Goal: Transaction & Acquisition: Purchase product/service

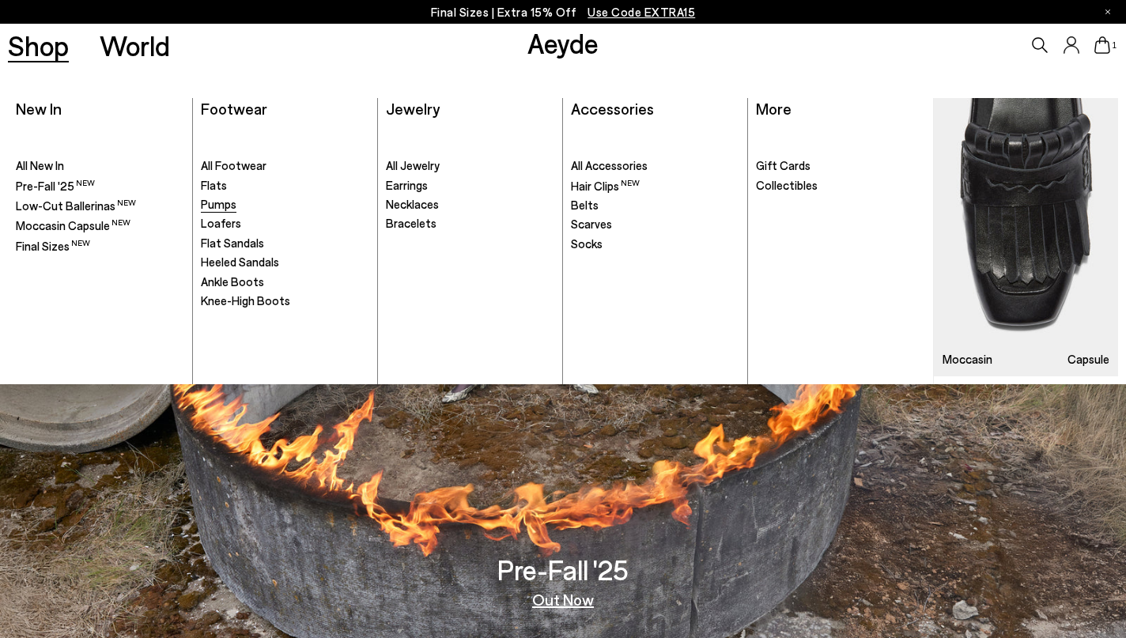
click at [219, 205] on span "Pumps" at bounding box center [219, 204] width 36 height 14
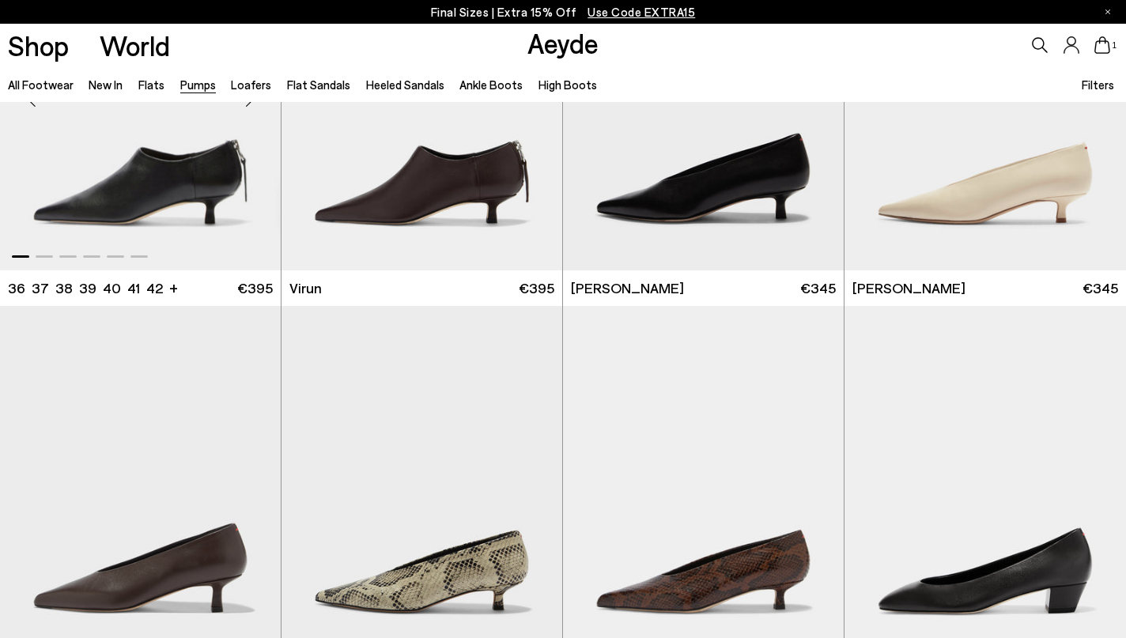
scroll to position [360, 0]
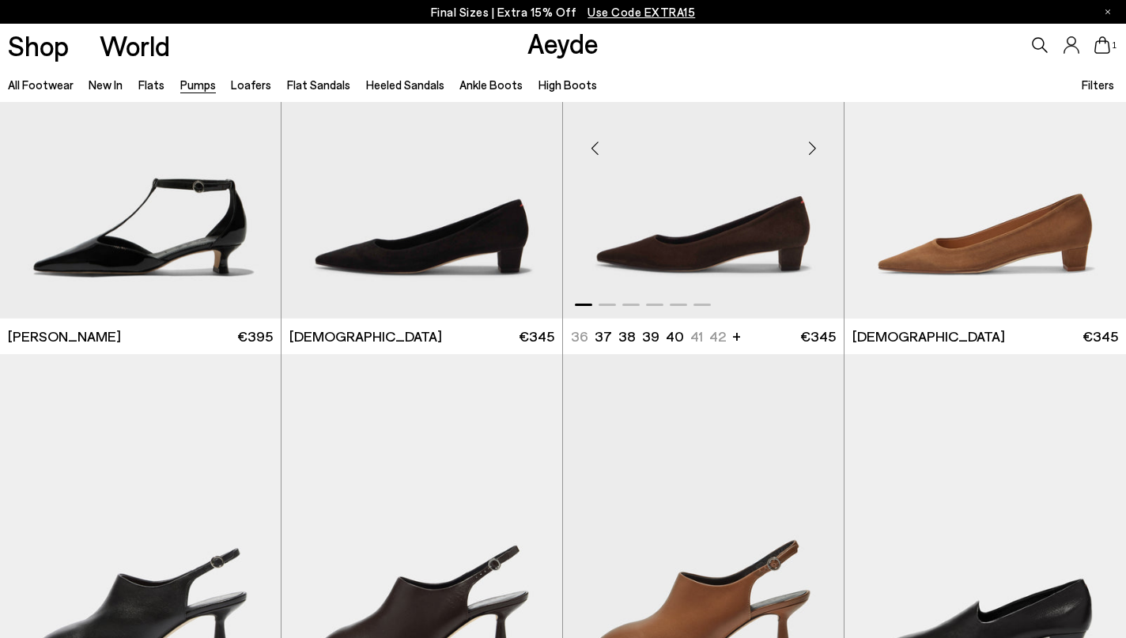
scroll to position [1691, 0]
click at [965, 243] on img "1 / 6" at bounding box center [986, 142] width 282 height 353
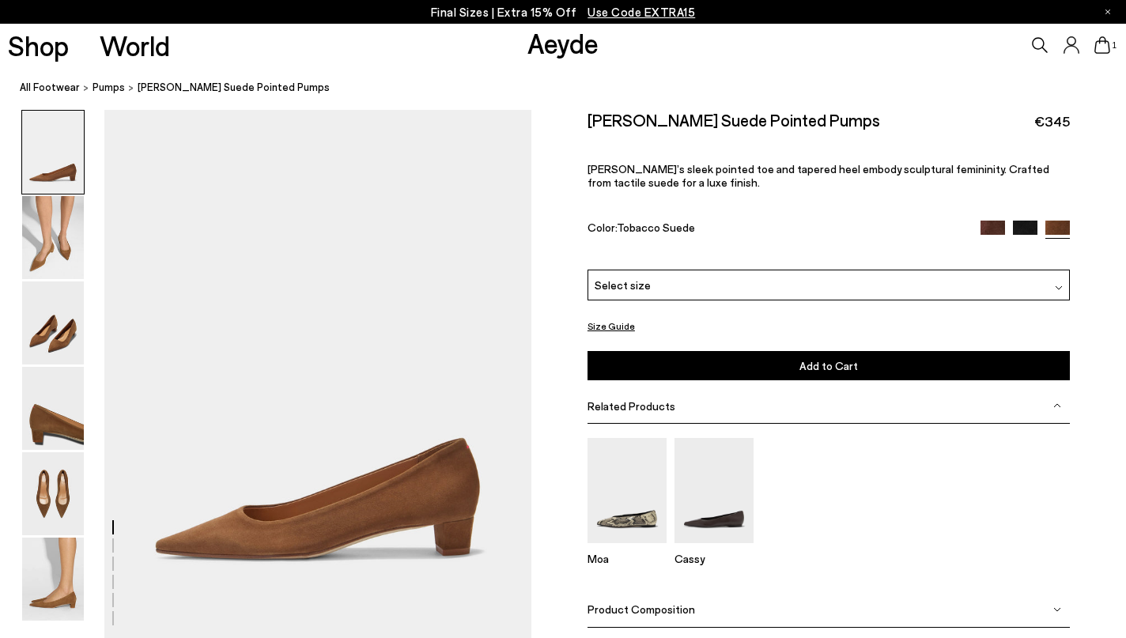
scroll to position [3, 0]
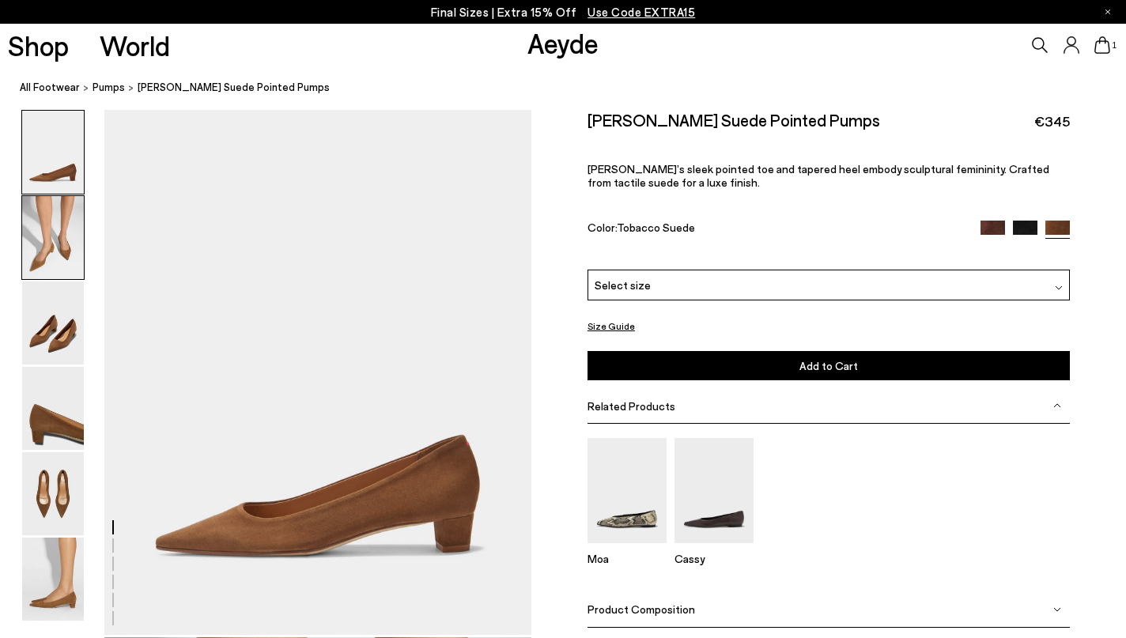
click at [47, 258] on img at bounding box center [53, 237] width 62 height 83
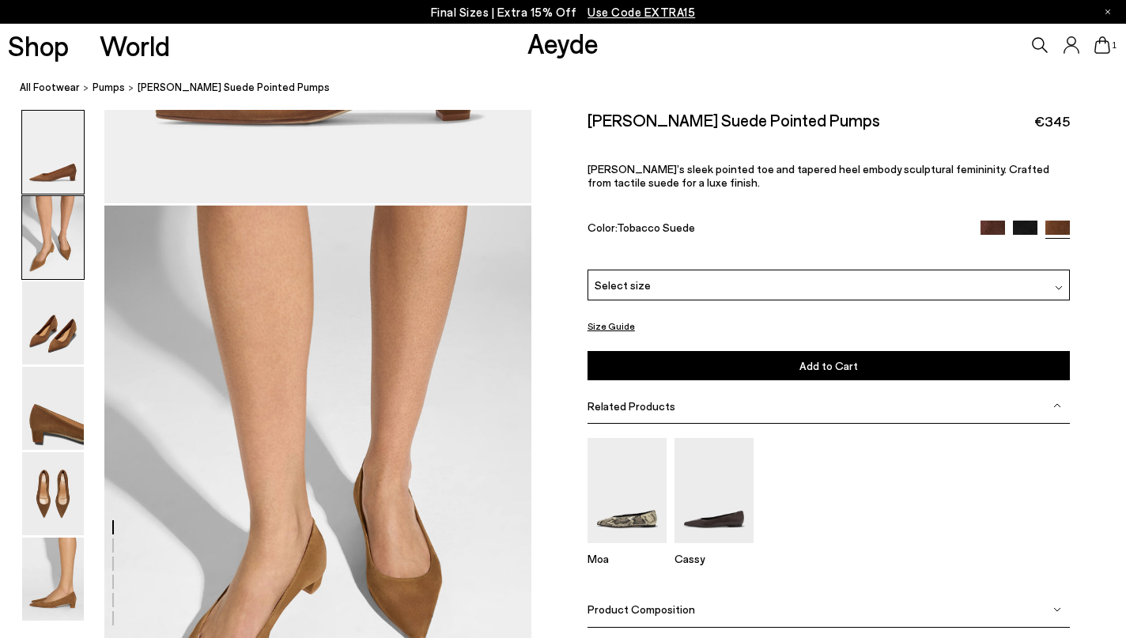
scroll to position [532, 0]
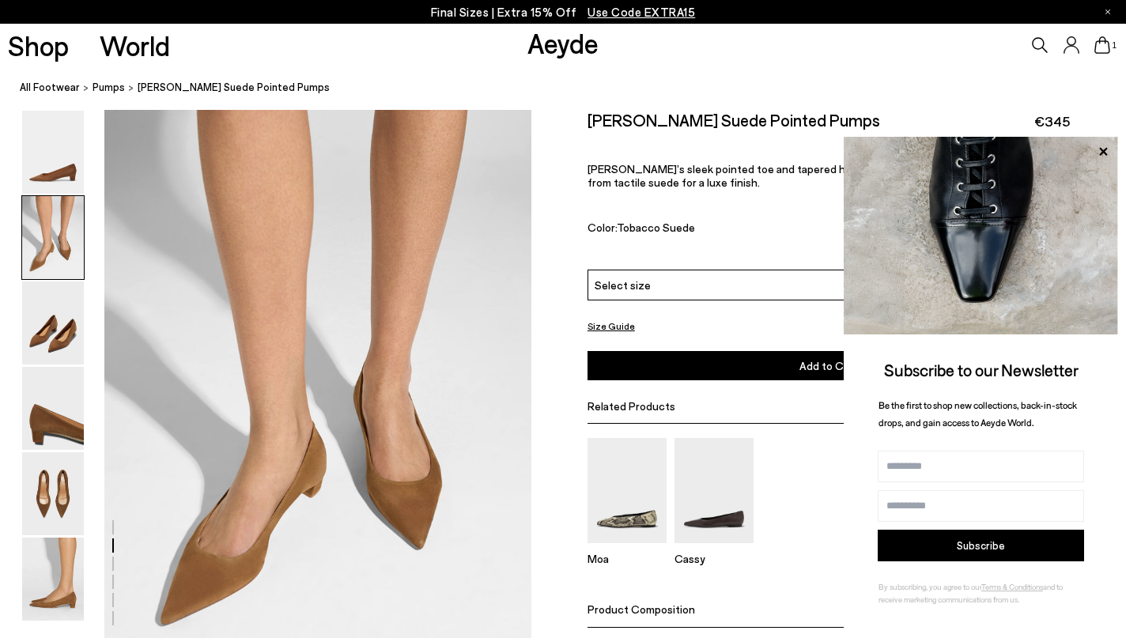
click at [1103, 49] on icon at bounding box center [1103, 44] width 16 height 17
click at [816, 535] on div "Moa Cassy" at bounding box center [829, 508] width 482 height 168
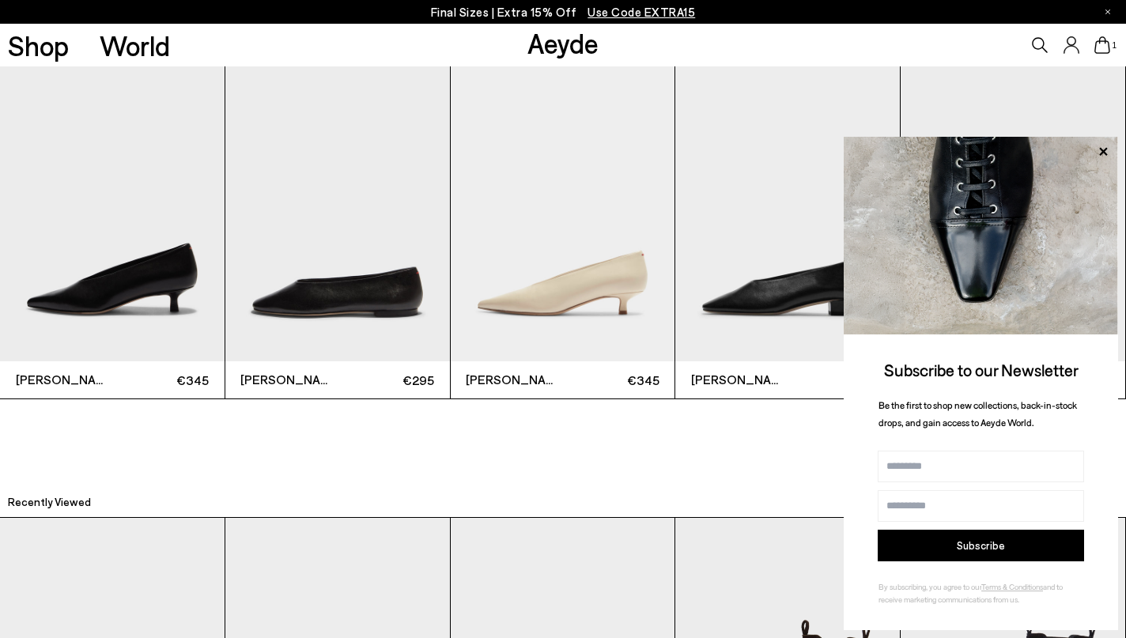
scroll to position [3556, 0]
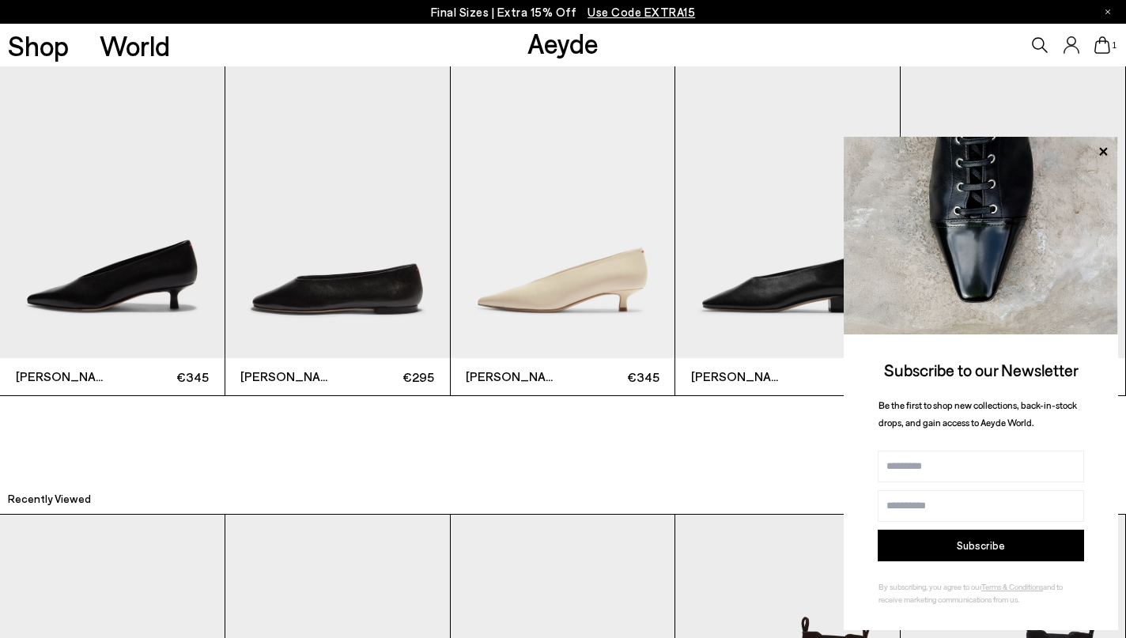
click at [619, 259] on img "3 / 6" at bounding box center [563, 208] width 225 height 299
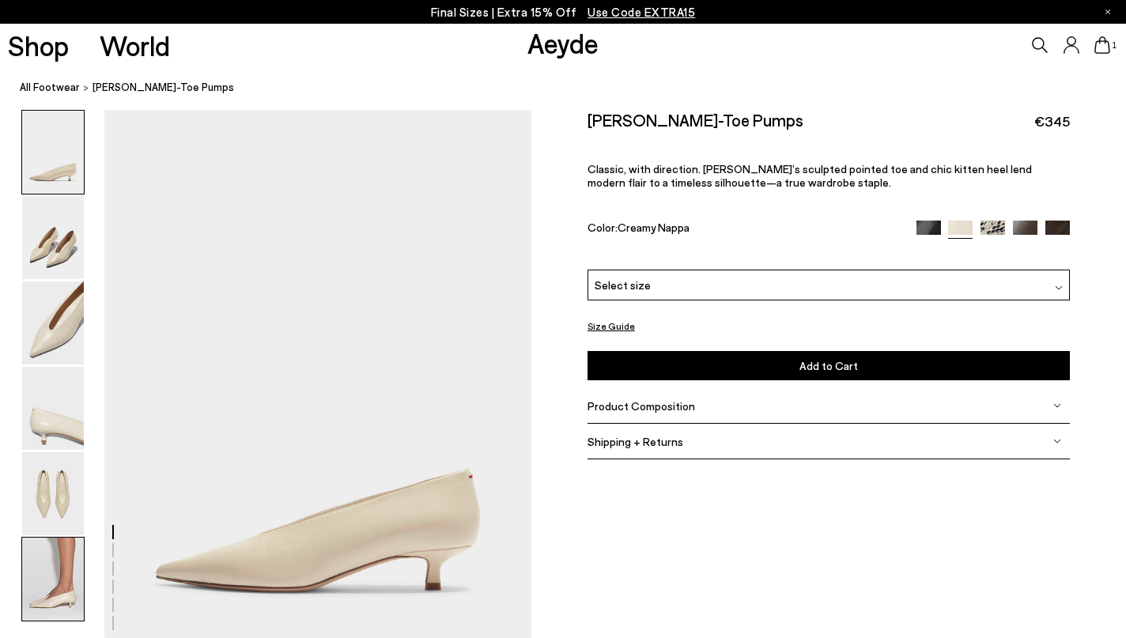
click at [52, 560] on img at bounding box center [53, 579] width 62 height 83
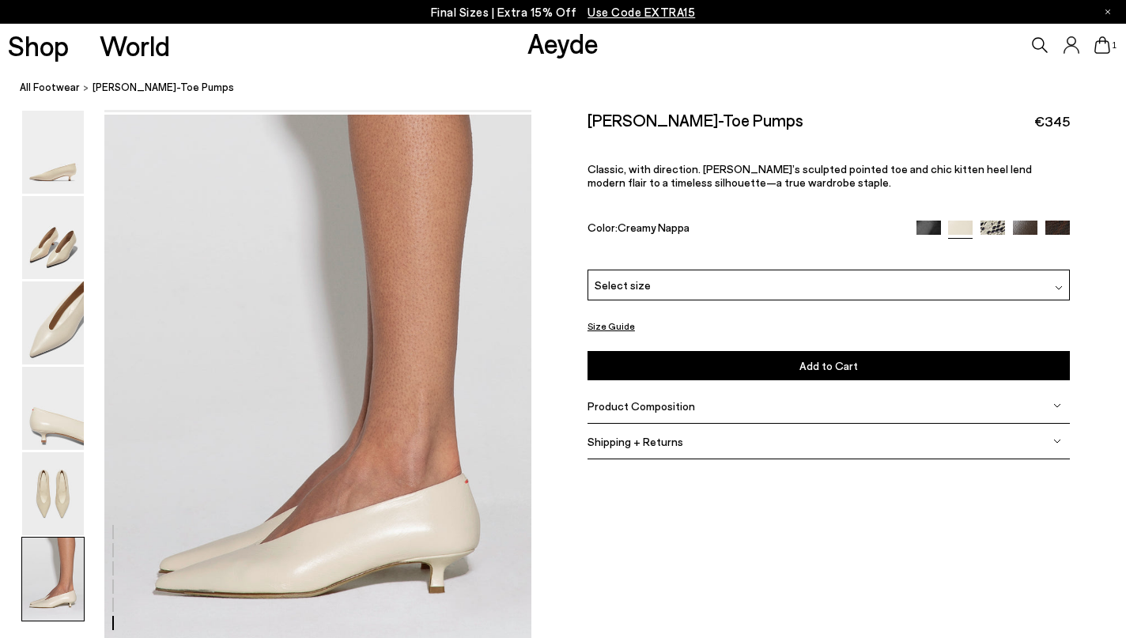
scroll to position [2854, 0]
click at [47, 256] on img at bounding box center [53, 237] width 62 height 83
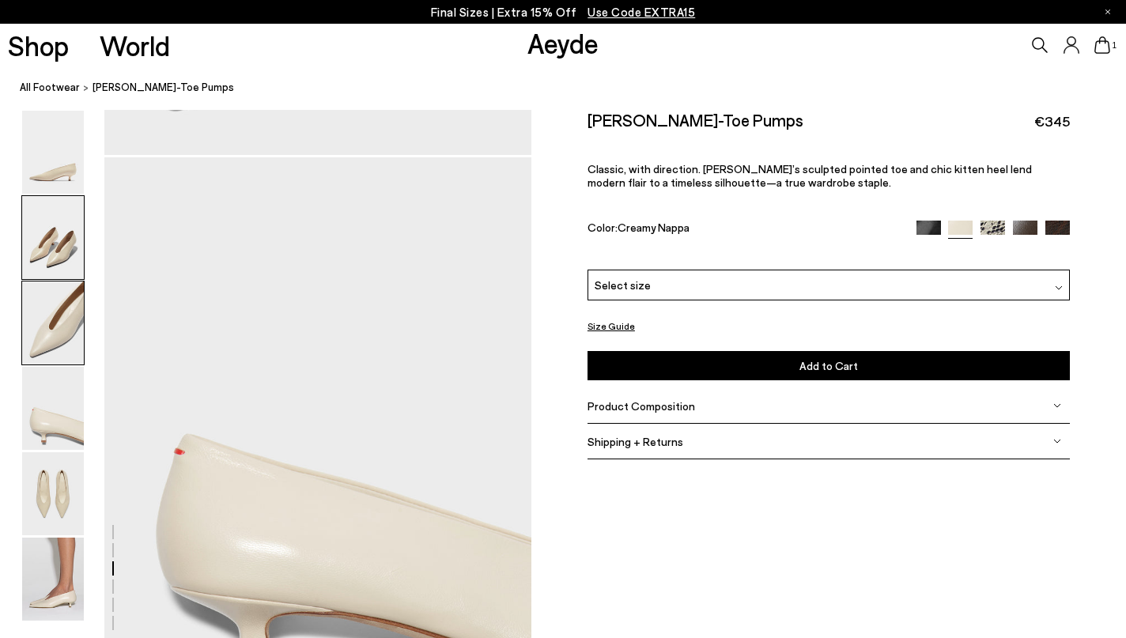
scroll to position [572, 0]
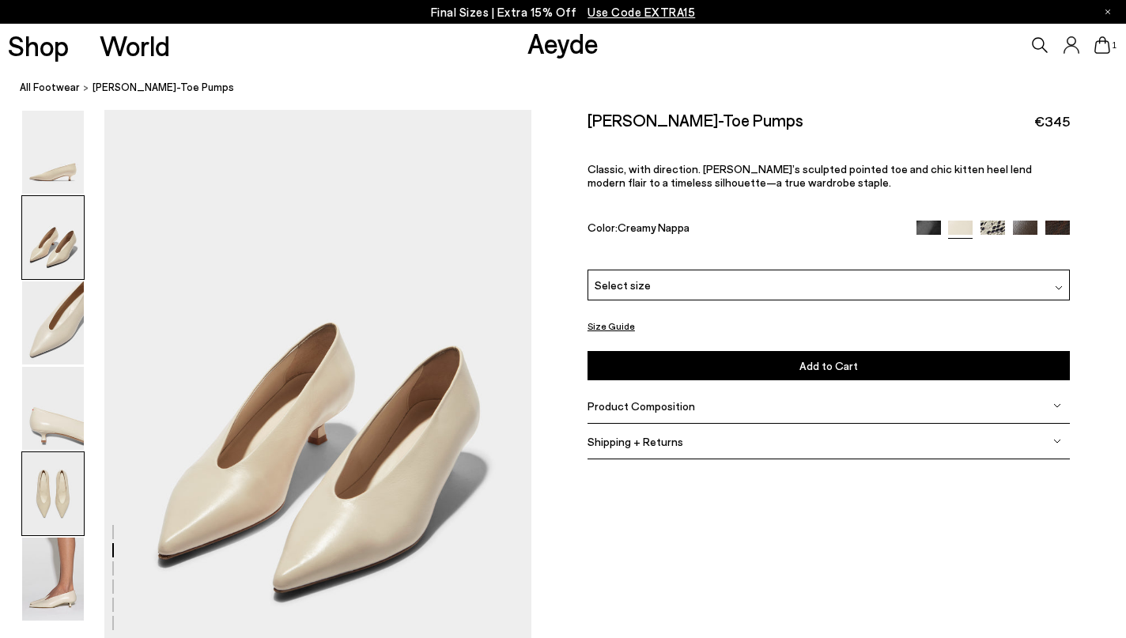
click at [67, 477] on img at bounding box center [53, 493] width 62 height 83
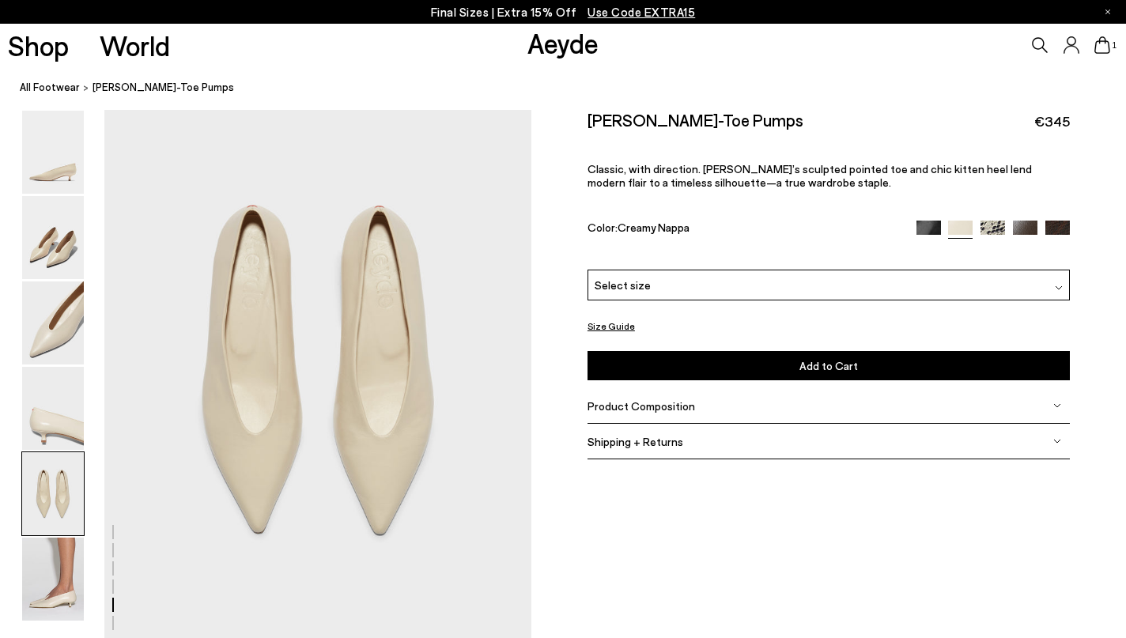
scroll to position [2313, 0]
click at [59, 599] on img at bounding box center [53, 579] width 62 height 83
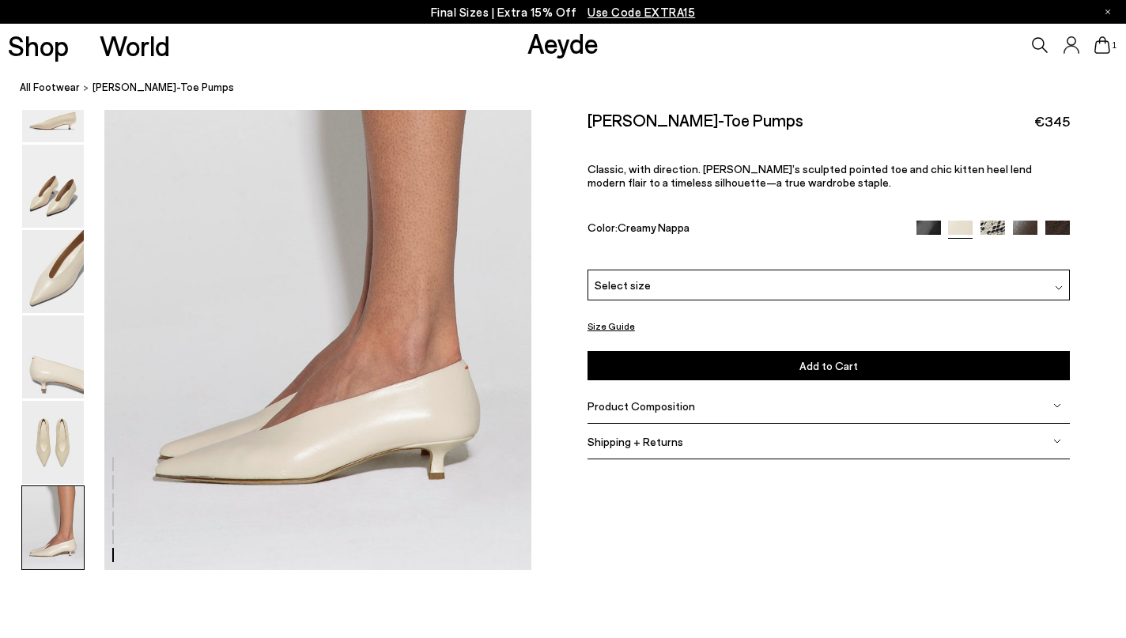
click at [1068, 221] on img at bounding box center [1058, 233] width 25 height 25
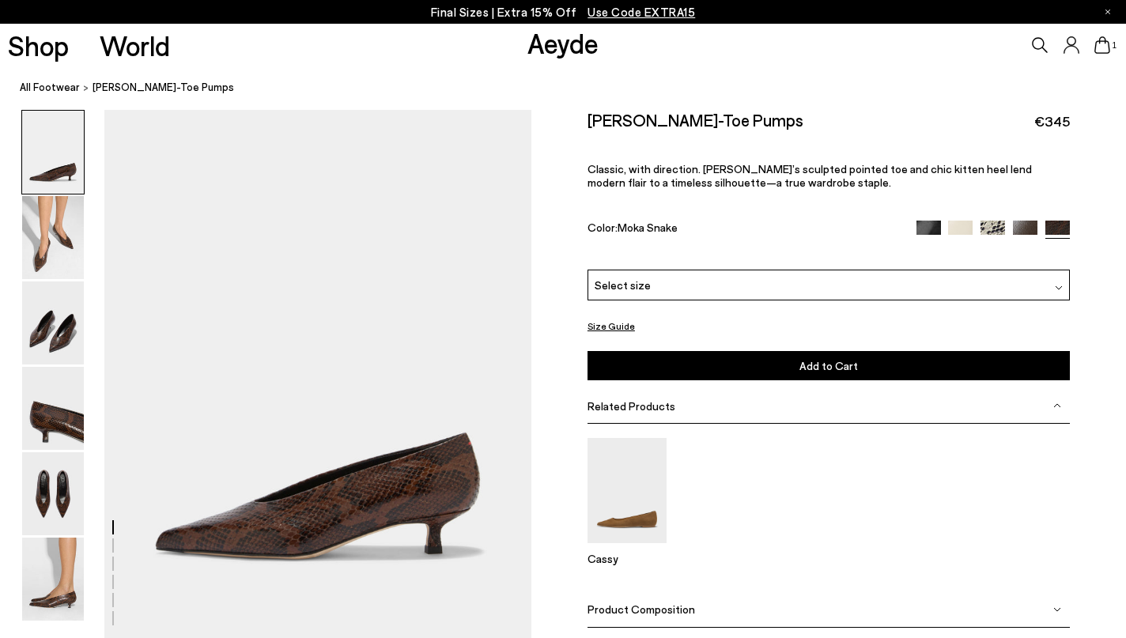
click at [925, 221] on img at bounding box center [929, 233] width 25 height 25
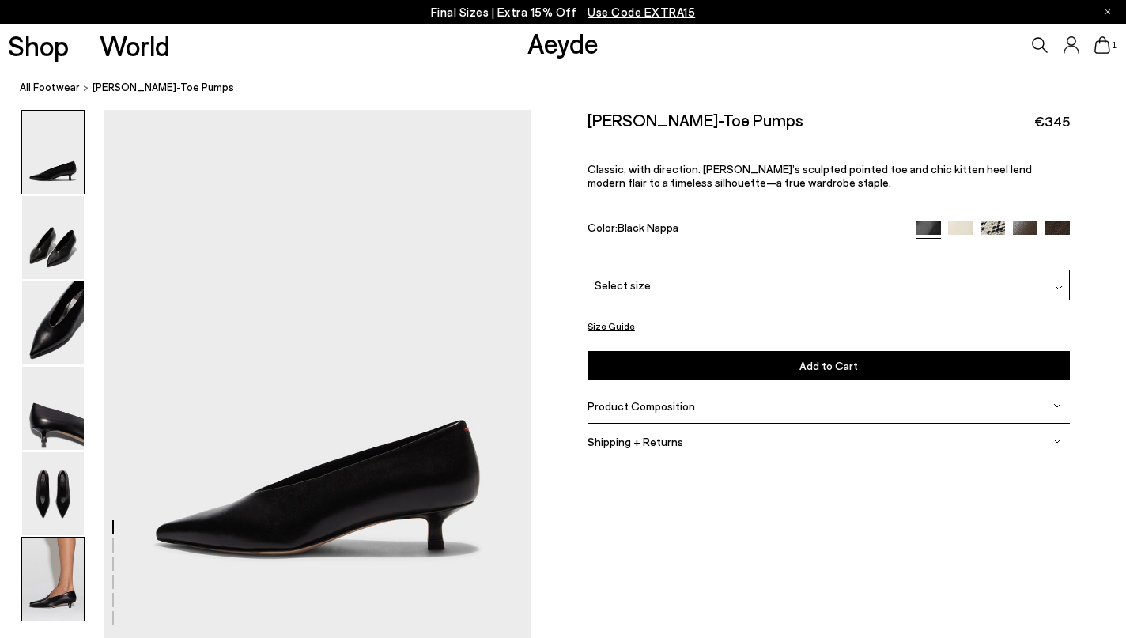
click at [59, 583] on img at bounding box center [53, 579] width 62 height 83
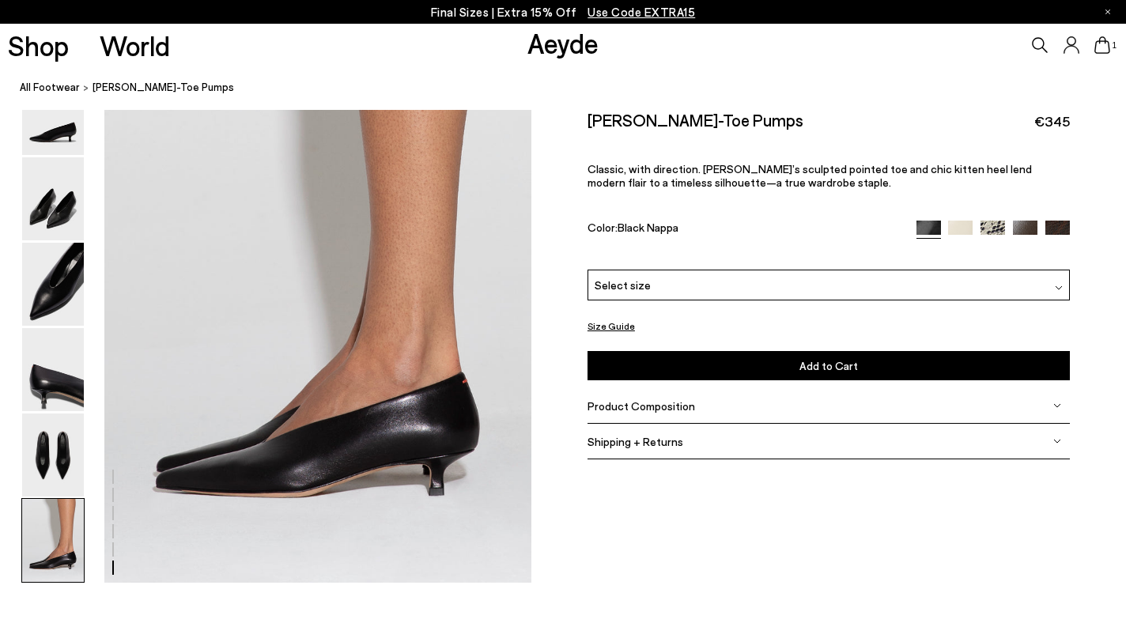
scroll to position [2927, 0]
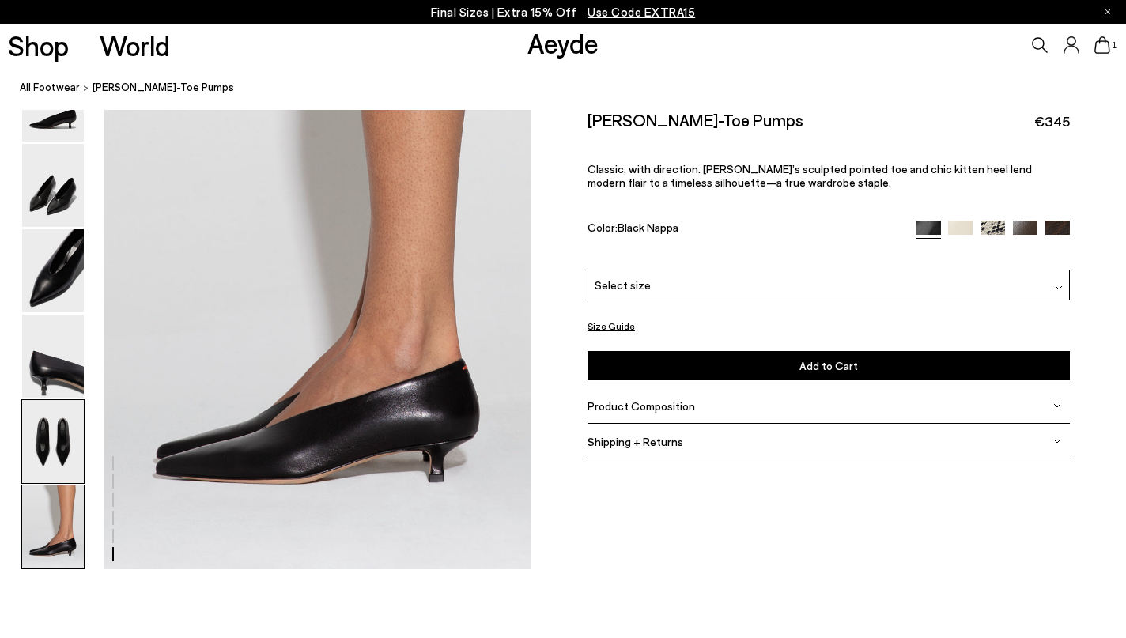
click at [40, 440] on img at bounding box center [53, 441] width 62 height 83
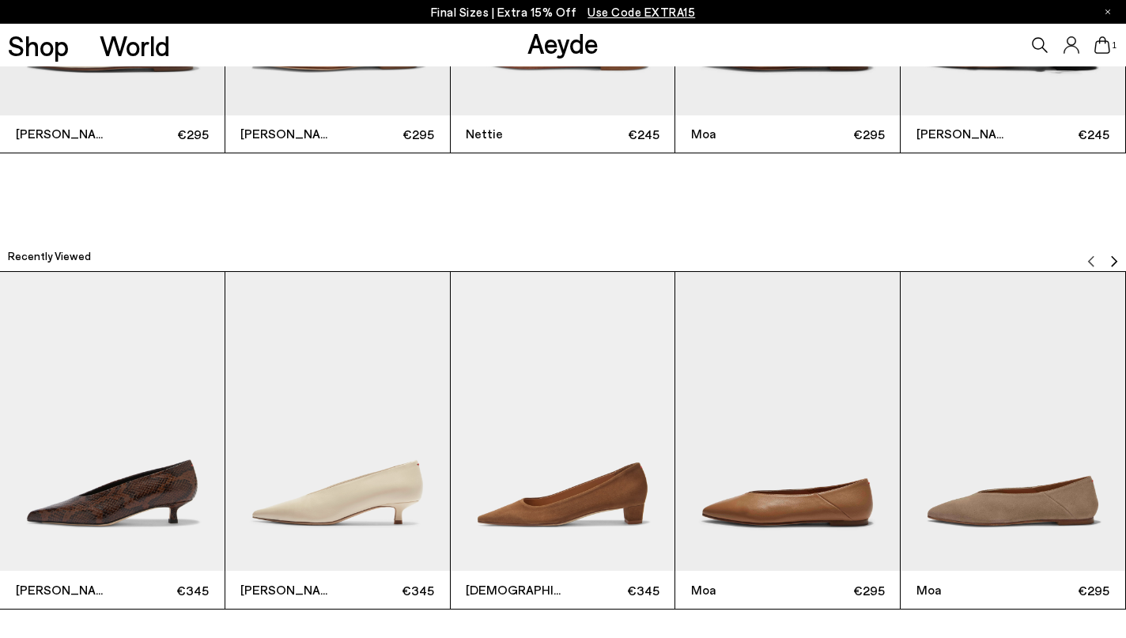
scroll to position [3802, 0]
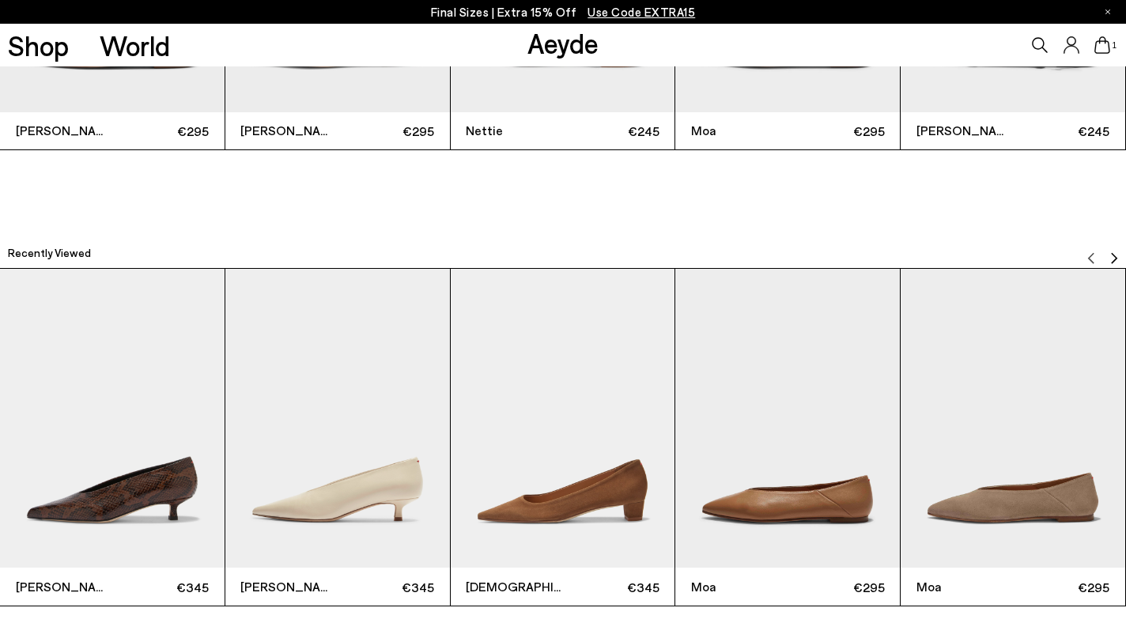
click at [575, 453] on img "3 / 9" at bounding box center [563, 418] width 225 height 299
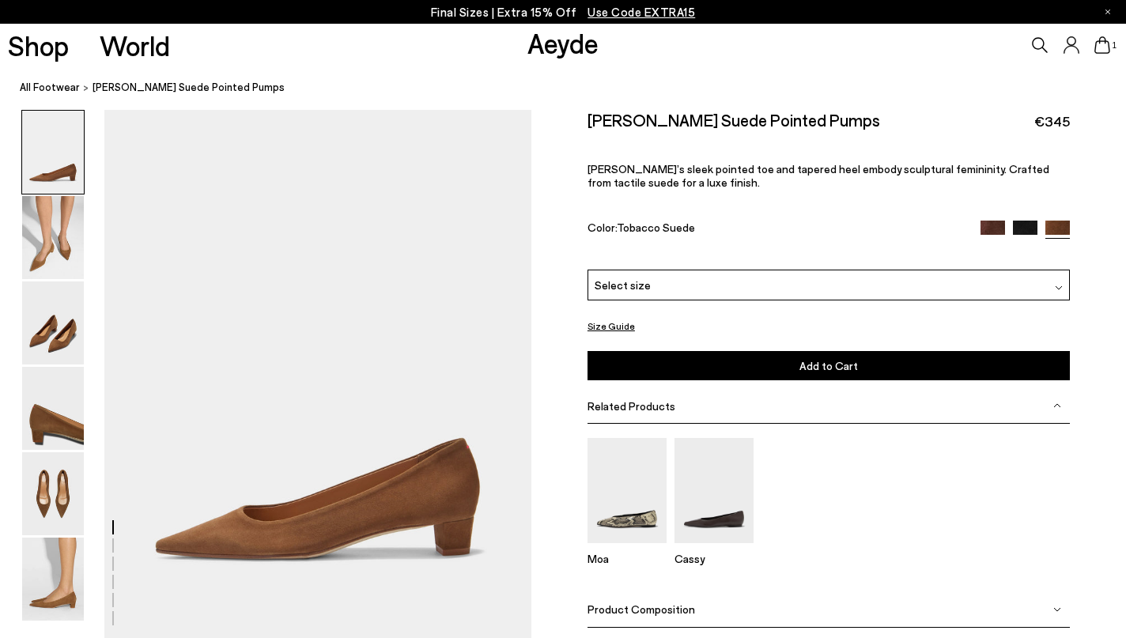
click at [1027, 221] on img at bounding box center [1025, 233] width 25 height 25
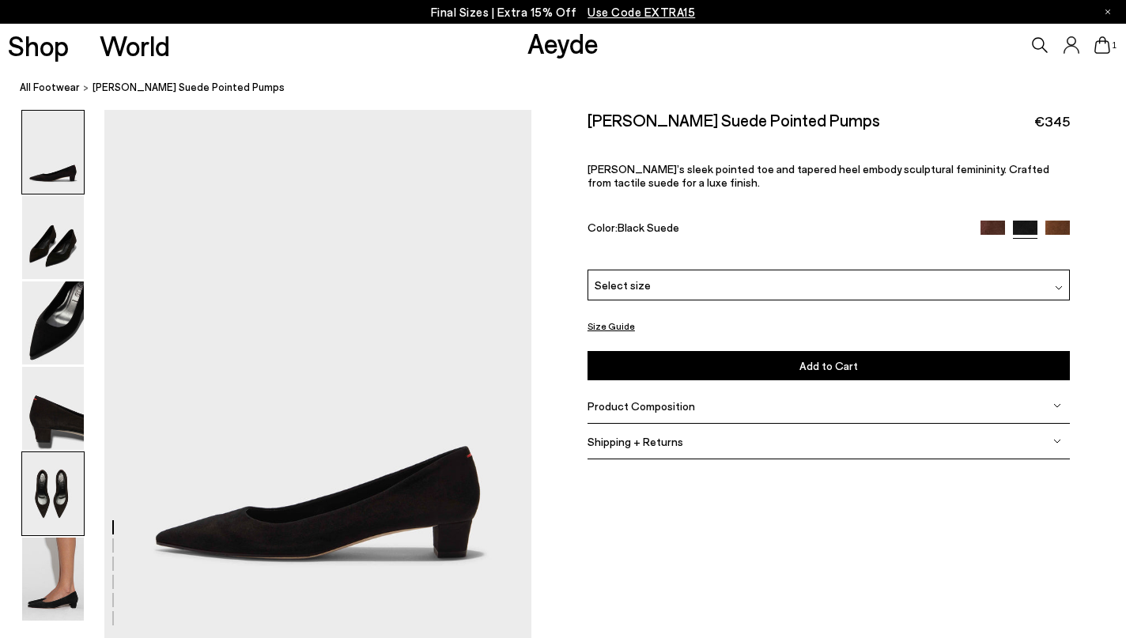
click at [42, 496] on img at bounding box center [53, 493] width 62 height 83
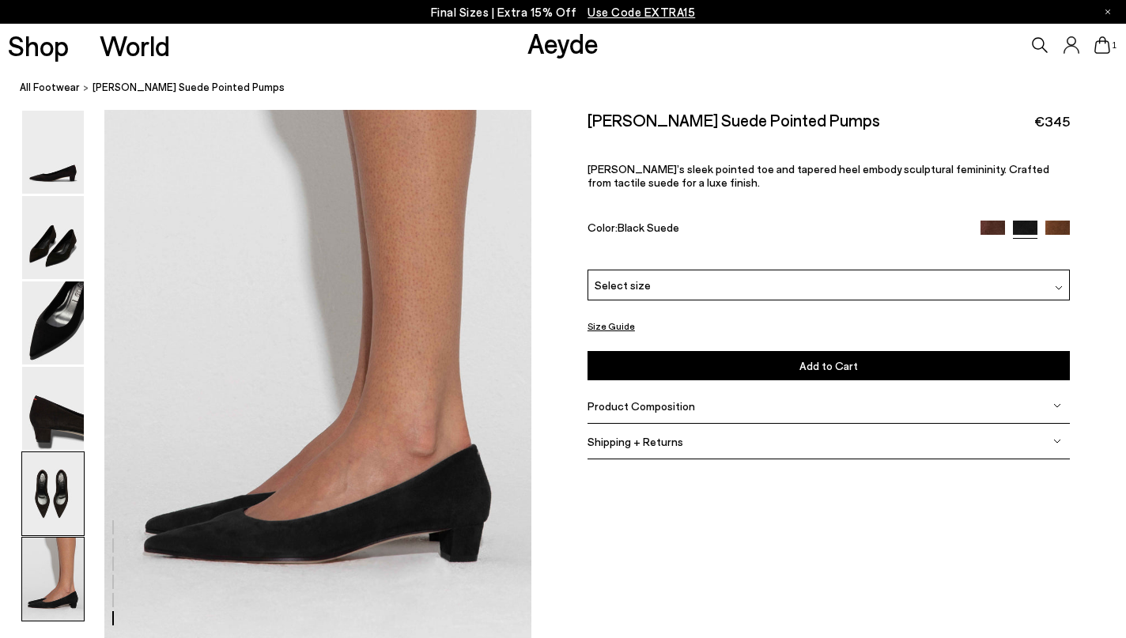
click at [50, 486] on img at bounding box center [53, 493] width 62 height 83
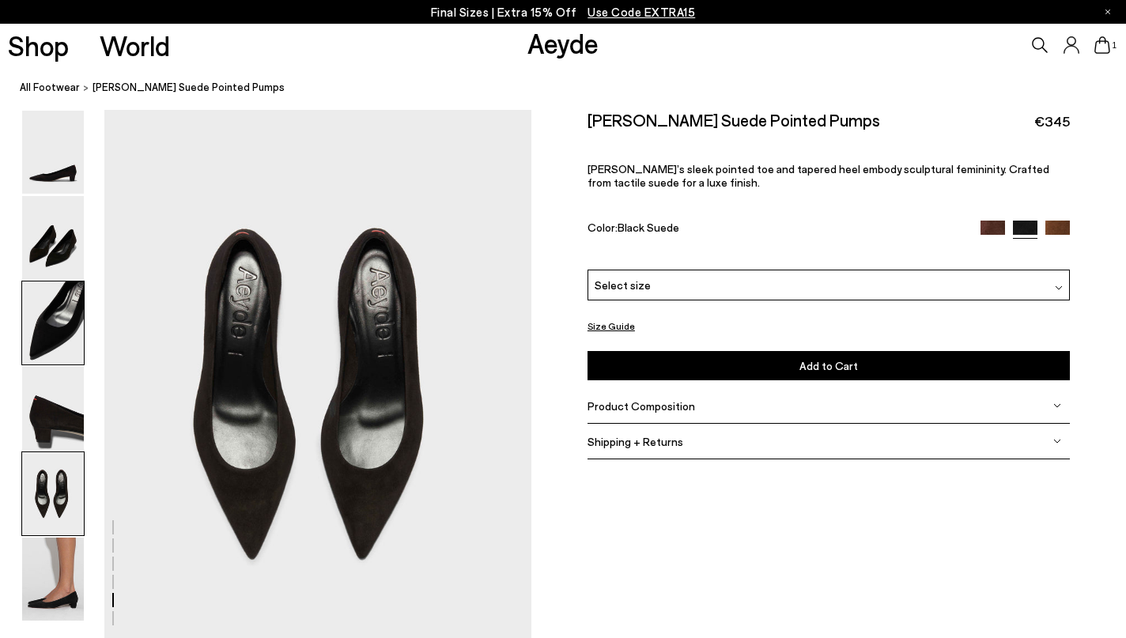
click at [59, 337] on img at bounding box center [53, 323] width 62 height 83
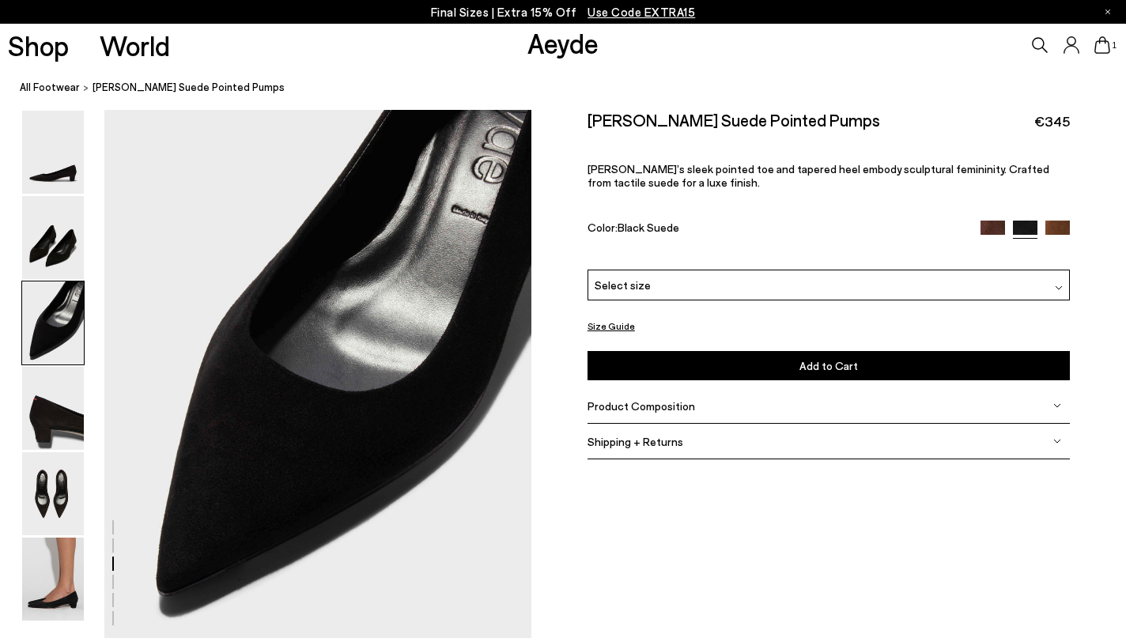
scroll to position [1103, 0]
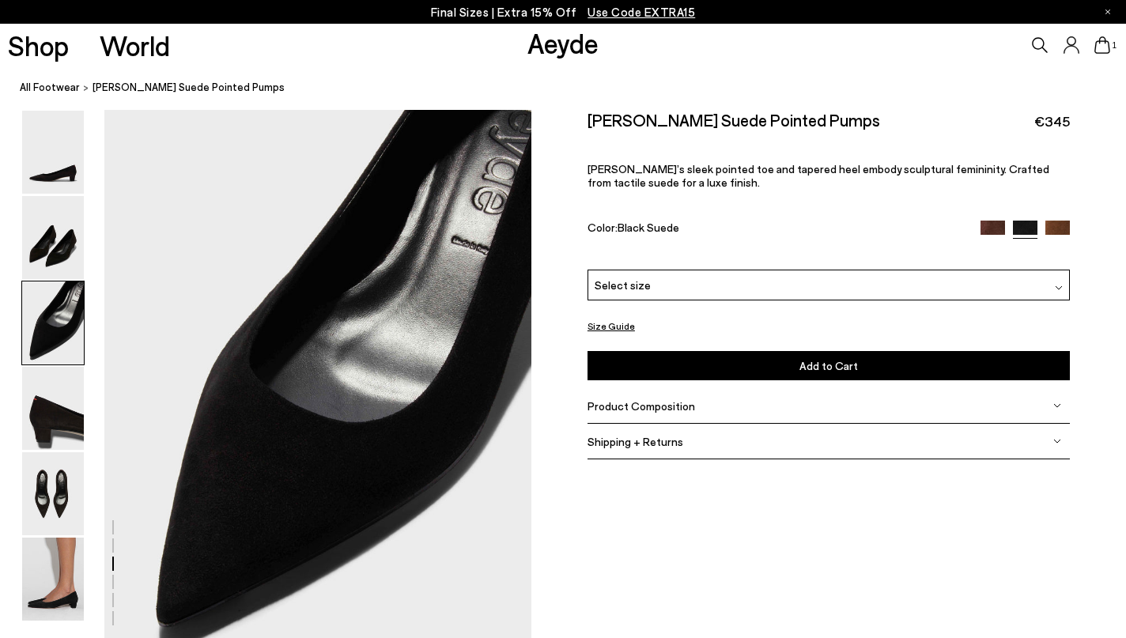
click at [988, 221] on img at bounding box center [993, 233] width 25 height 25
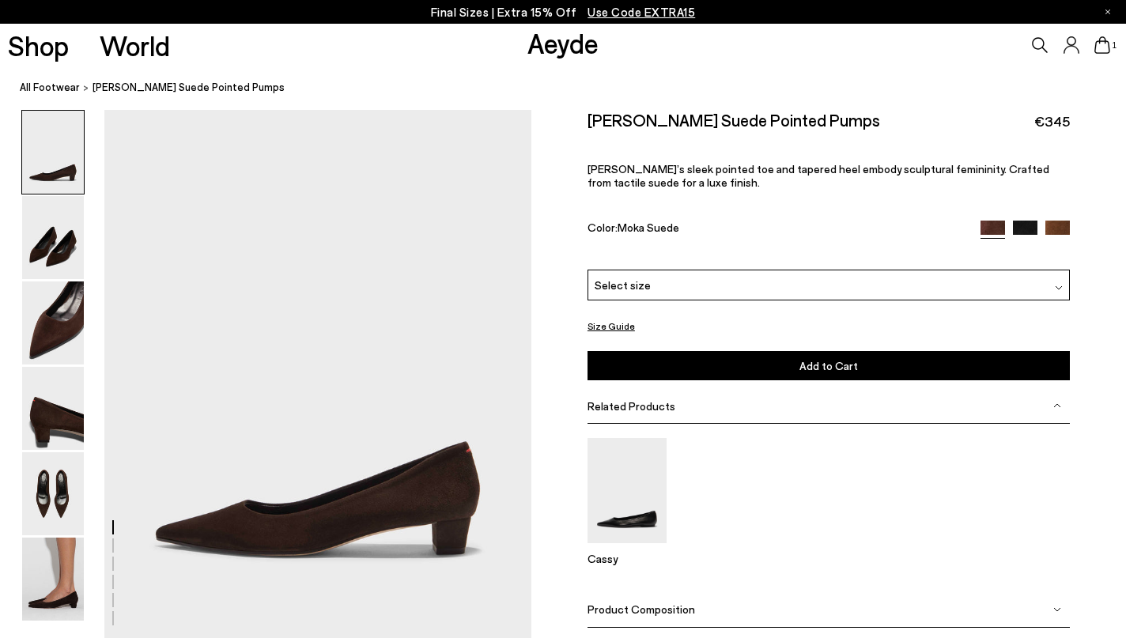
click at [1060, 221] on img at bounding box center [1058, 233] width 25 height 25
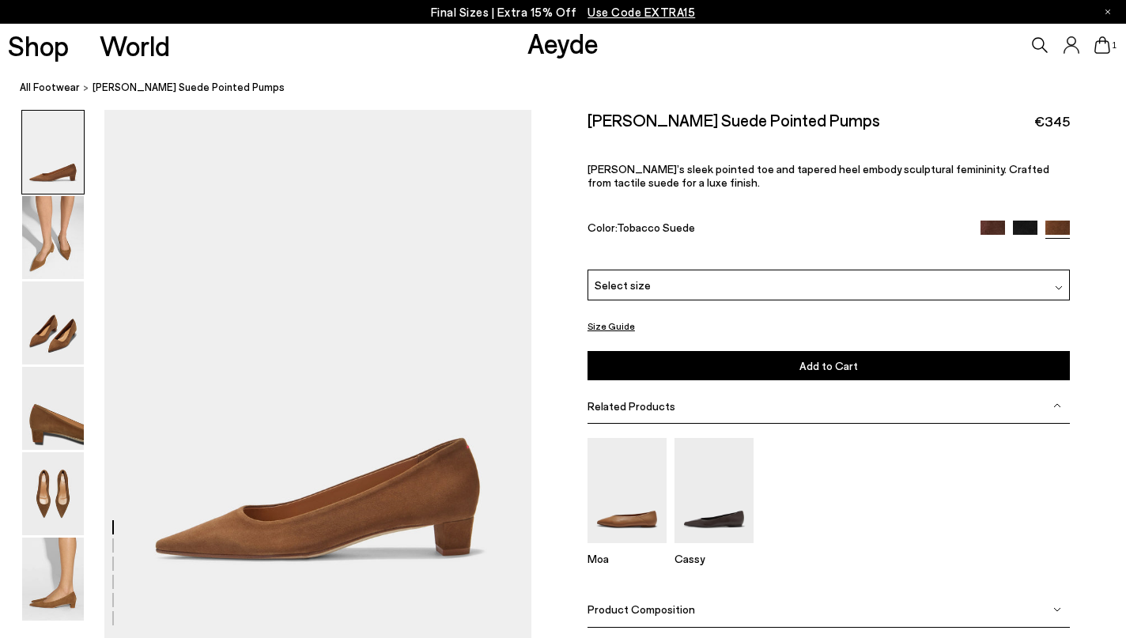
click at [1035, 270] on div "Select size" at bounding box center [829, 285] width 482 height 31
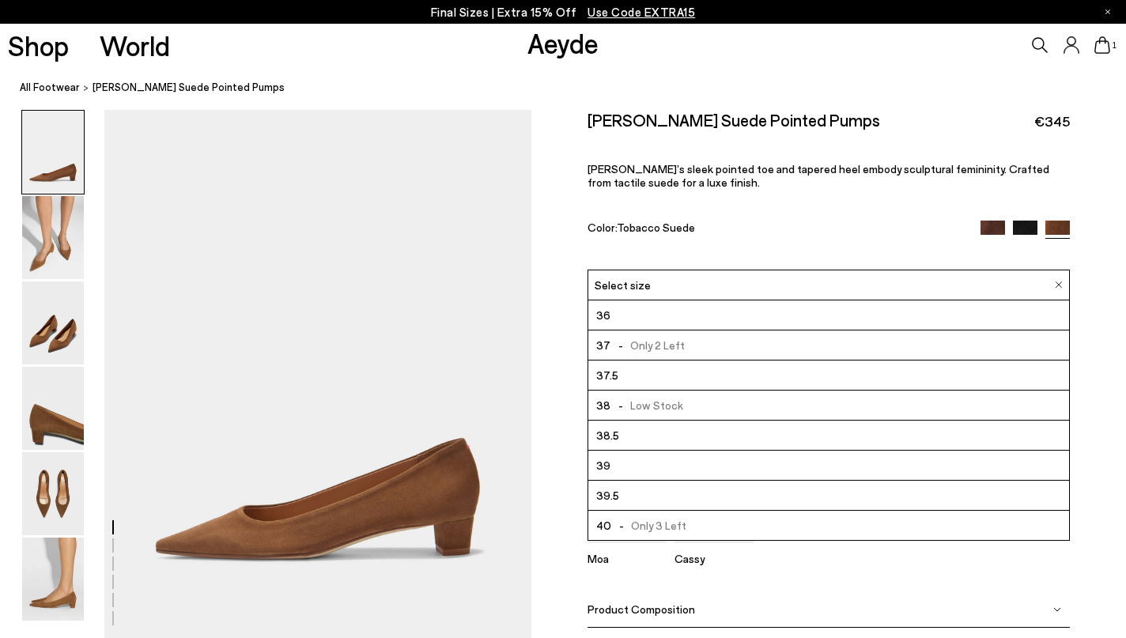
click at [925, 391] on li "38 - Low Stock" at bounding box center [828, 406] width 481 height 30
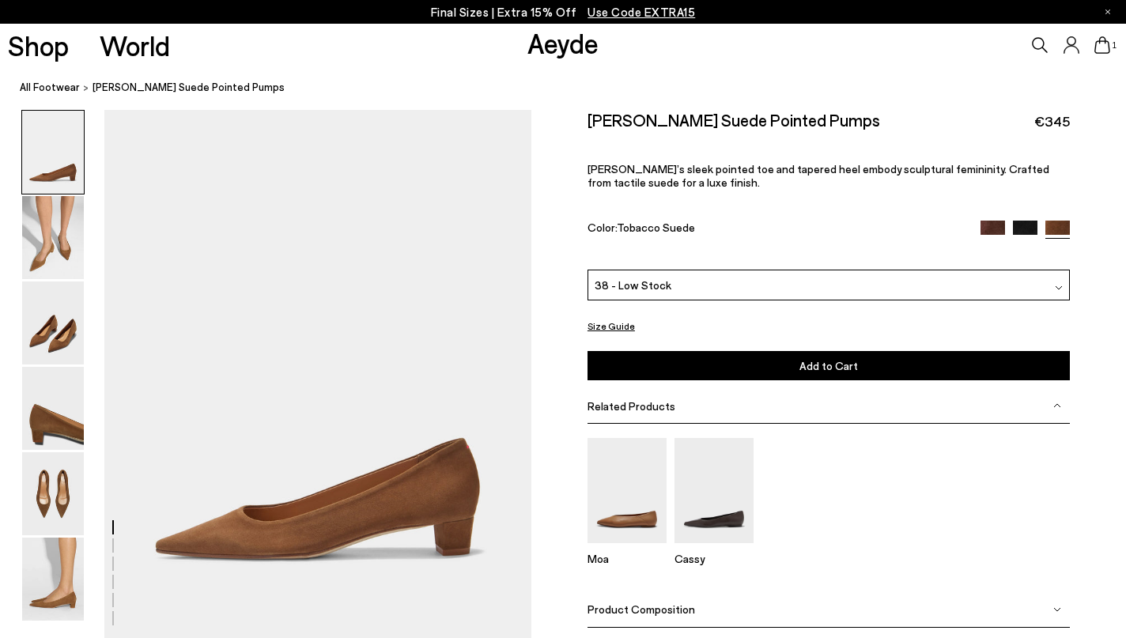
click at [1023, 221] on img at bounding box center [1025, 233] width 25 height 25
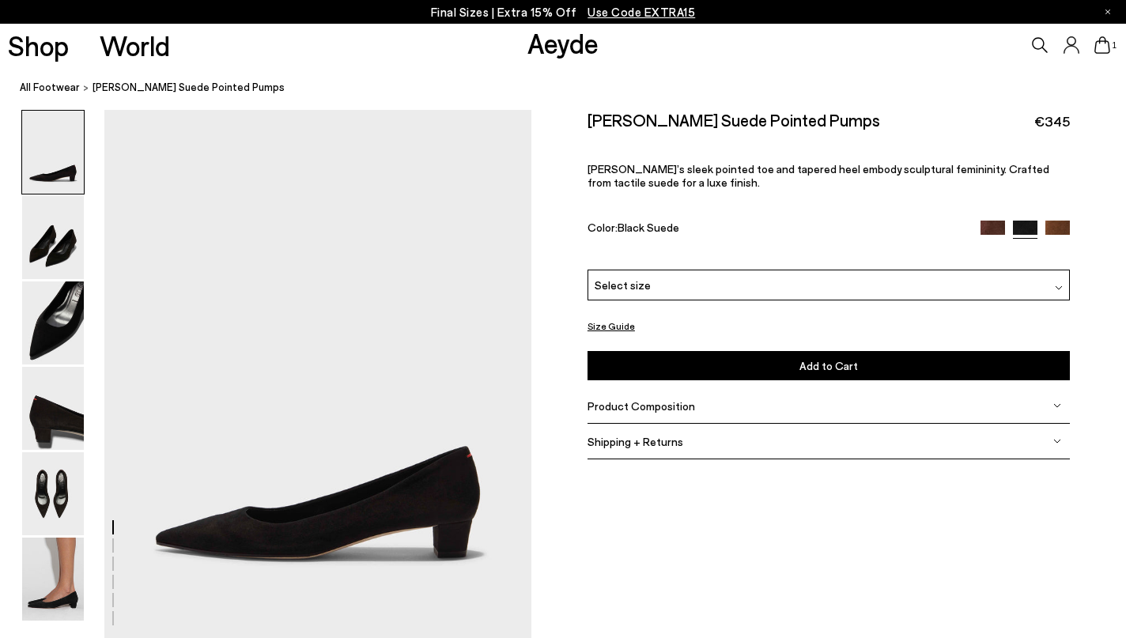
click at [966, 270] on div "Select size" at bounding box center [829, 285] width 482 height 31
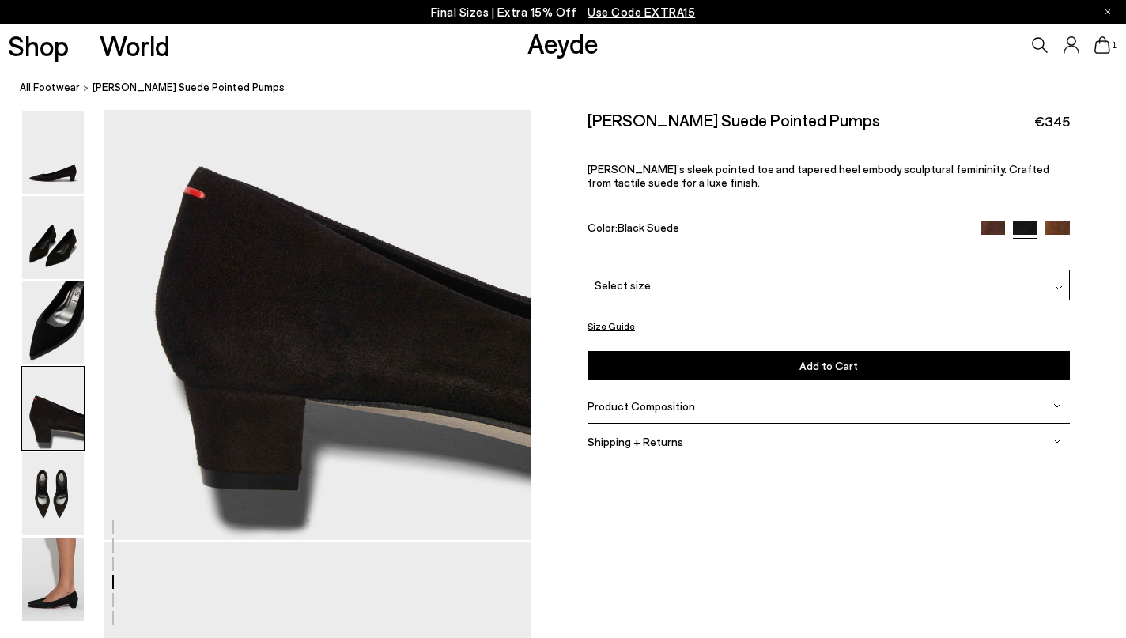
scroll to position [1830, 0]
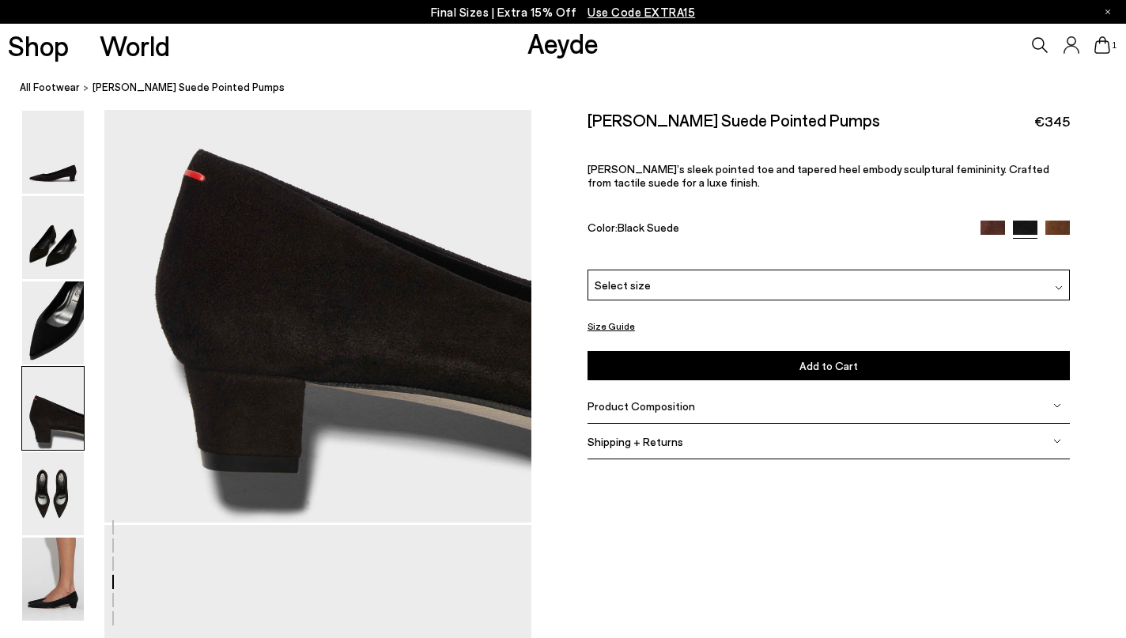
click at [665, 424] on div "Shipping + Returns" at bounding box center [829, 442] width 482 height 36
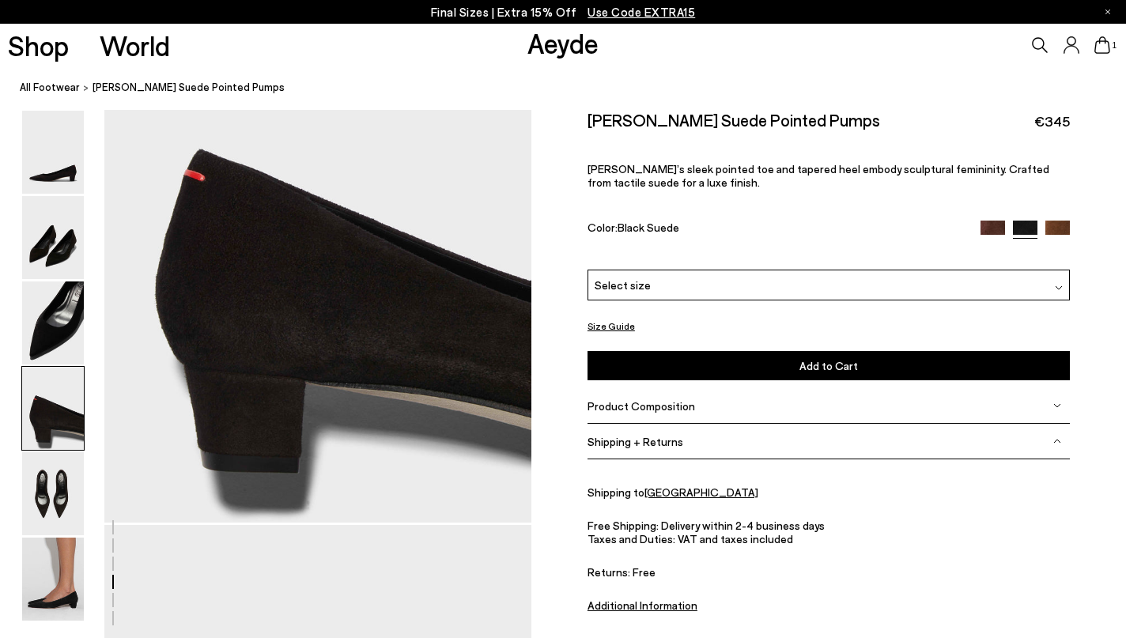
click at [665, 424] on div "Shipping + Returns" at bounding box center [829, 442] width 482 height 36
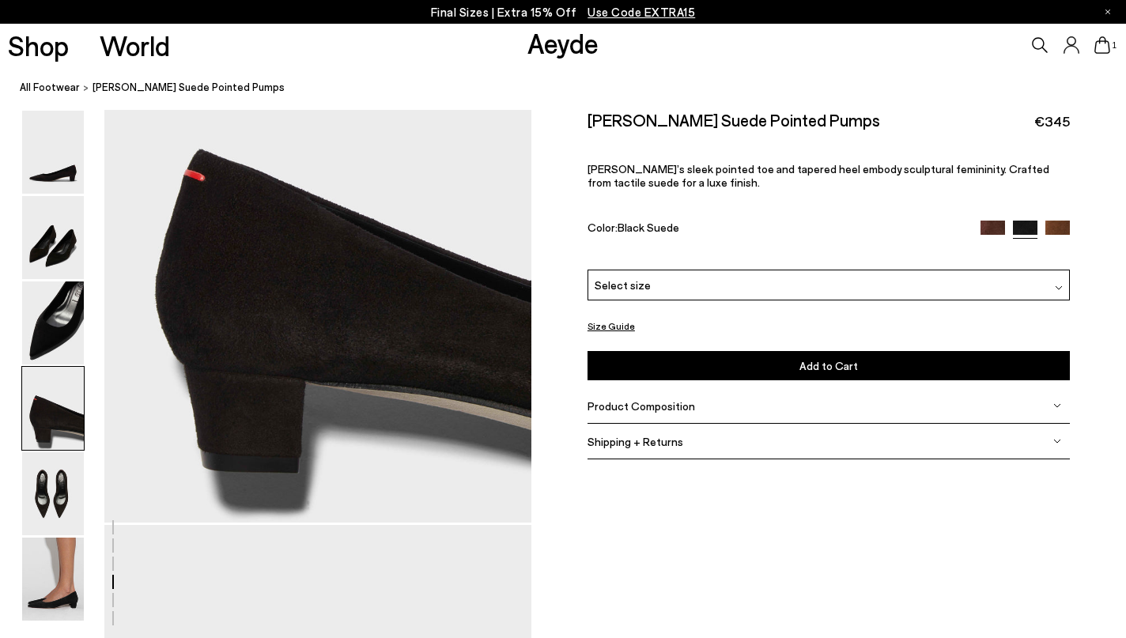
click at [1068, 221] on img at bounding box center [1058, 233] width 25 height 25
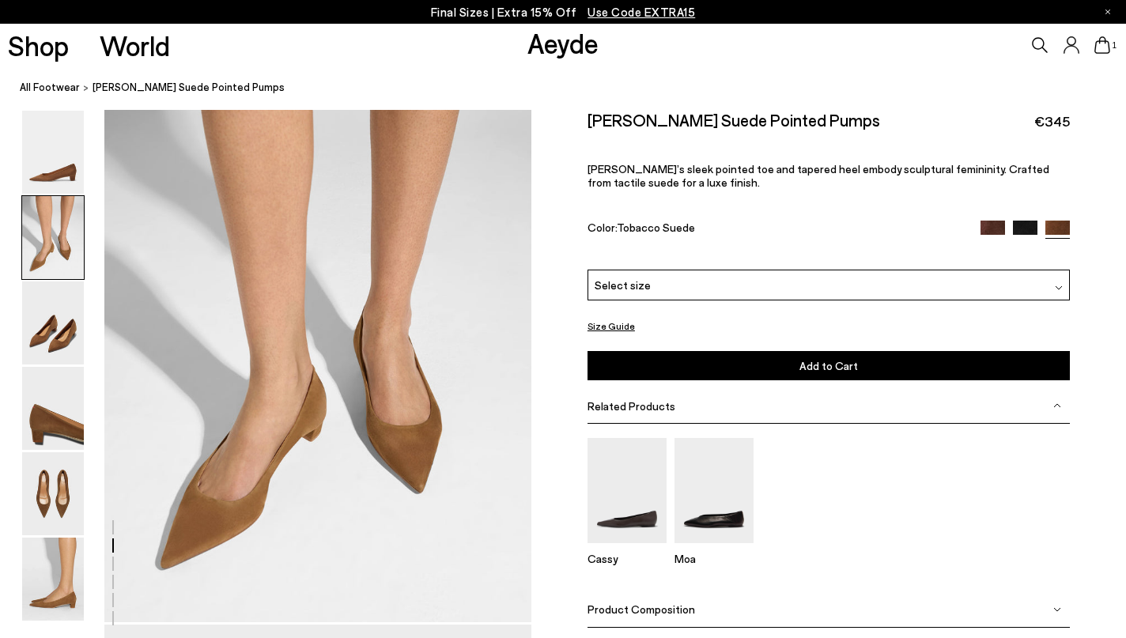
scroll to position [602, 0]
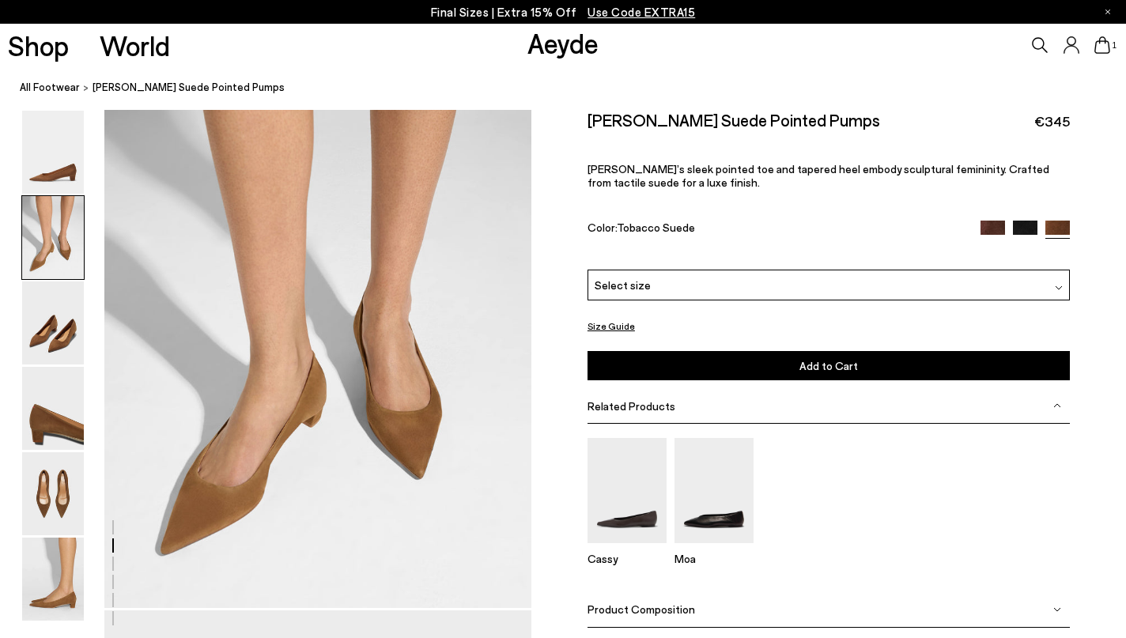
click at [955, 270] on div "Select size" at bounding box center [829, 285] width 482 height 31
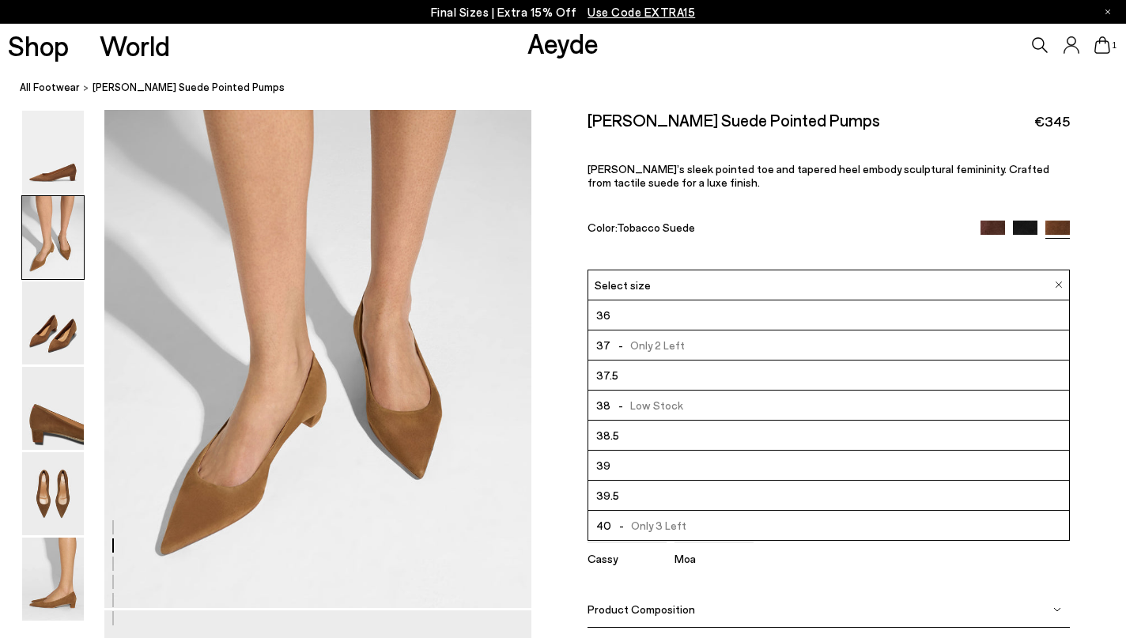
click at [1075, 43] on icon at bounding box center [1071, 44] width 15 height 17
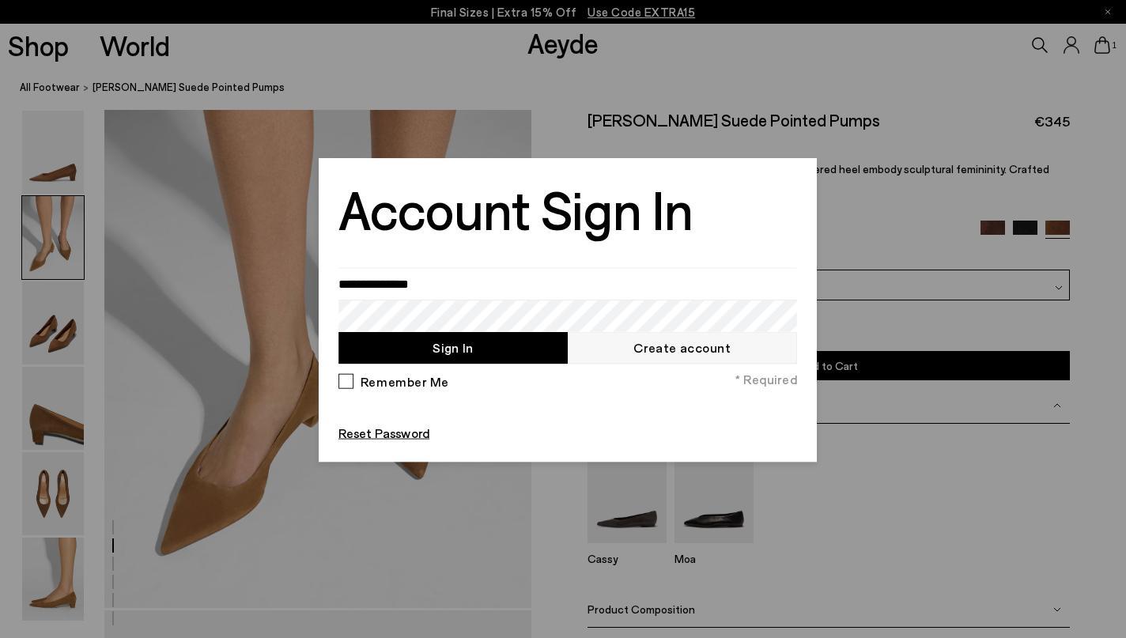
click at [861, 93] on div at bounding box center [563, 319] width 1126 height 638
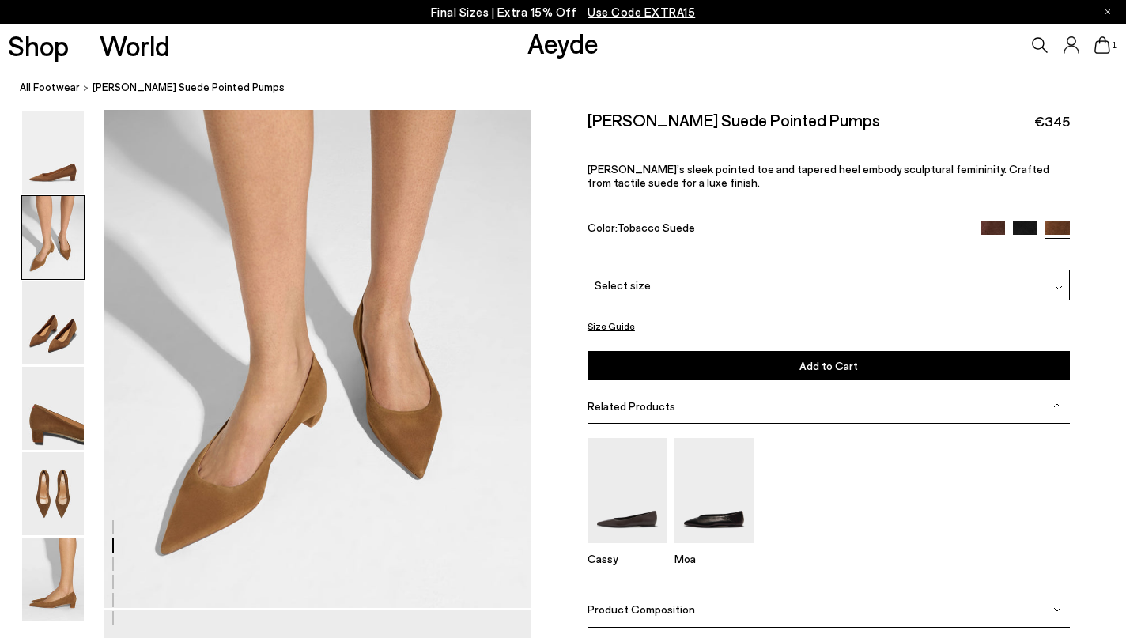
click at [1026, 221] on img at bounding box center [1025, 233] width 25 height 25
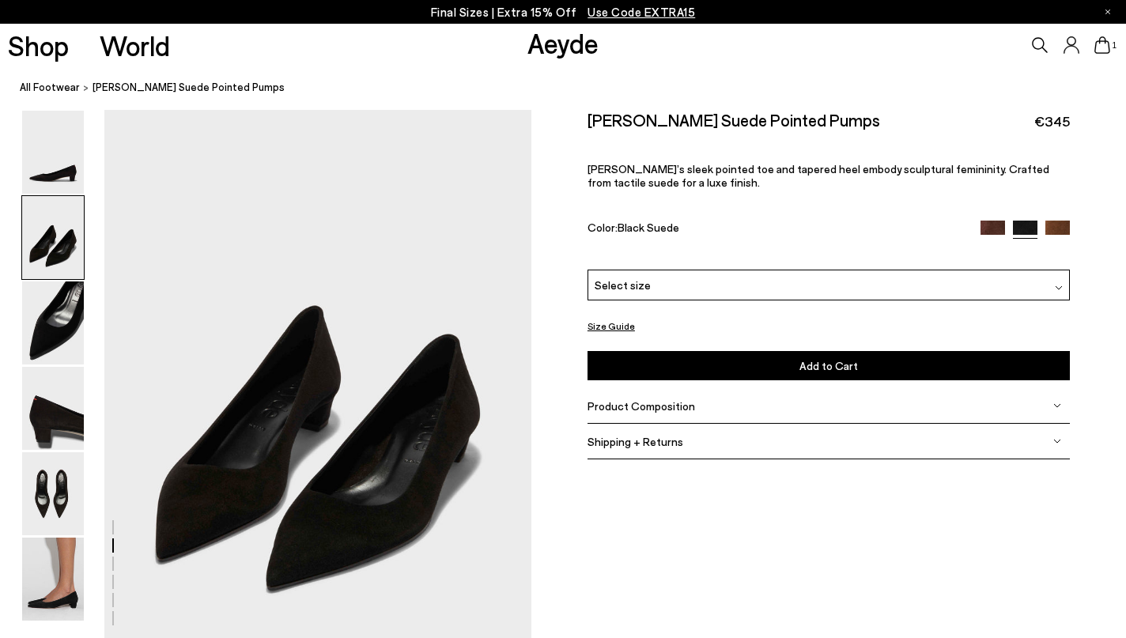
scroll to position [539, 0]
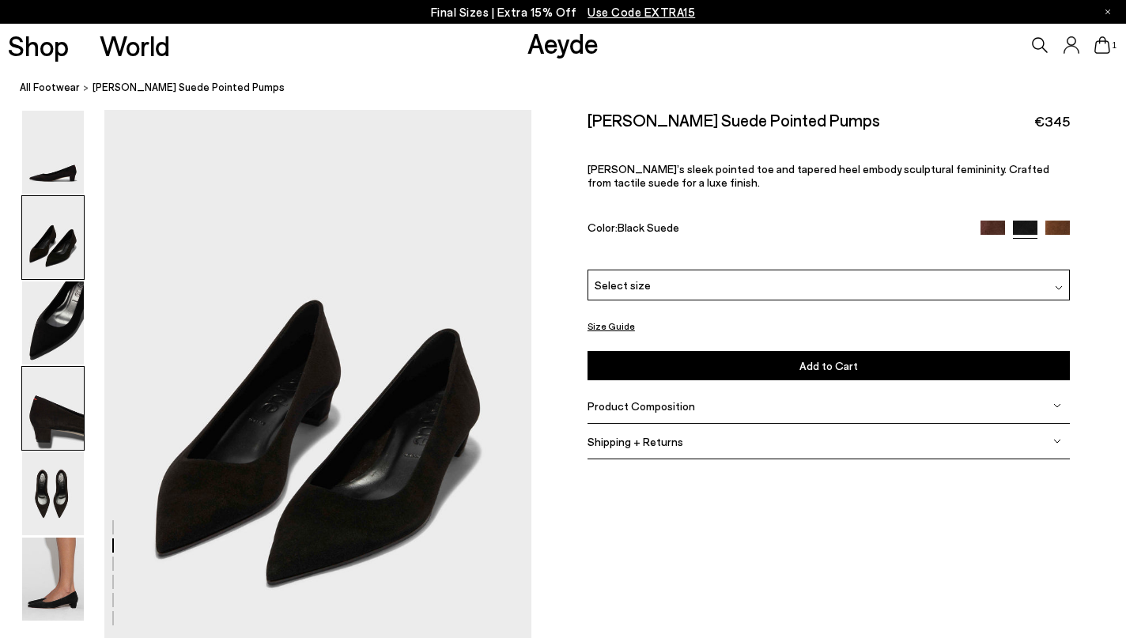
click at [67, 432] on img at bounding box center [53, 408] width 62 height 83
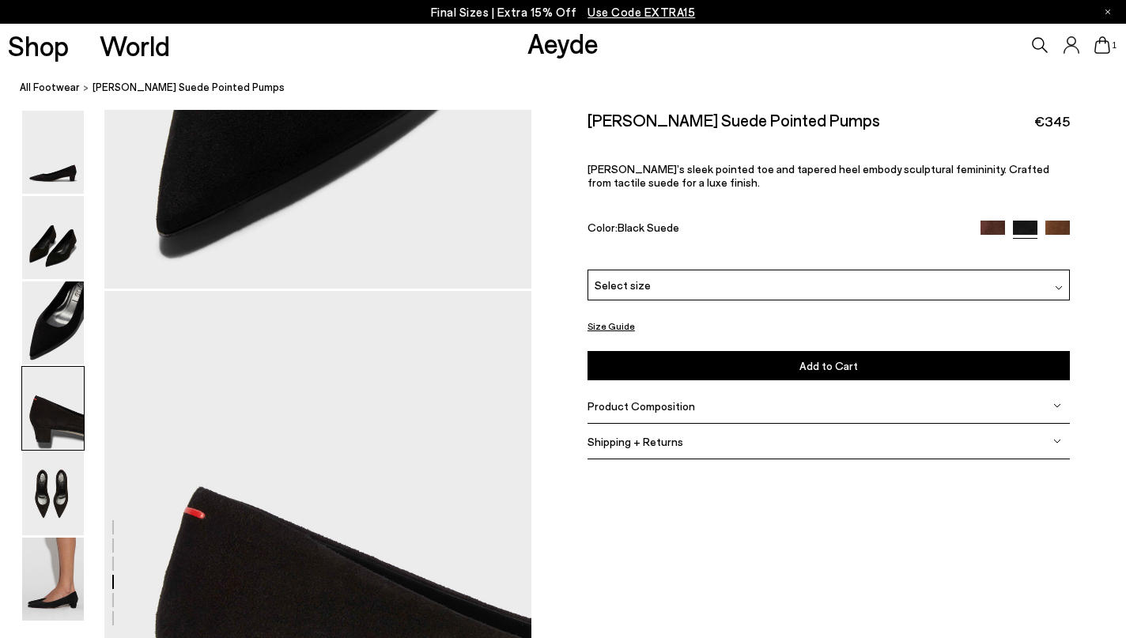
scroll to position [1674, 0]
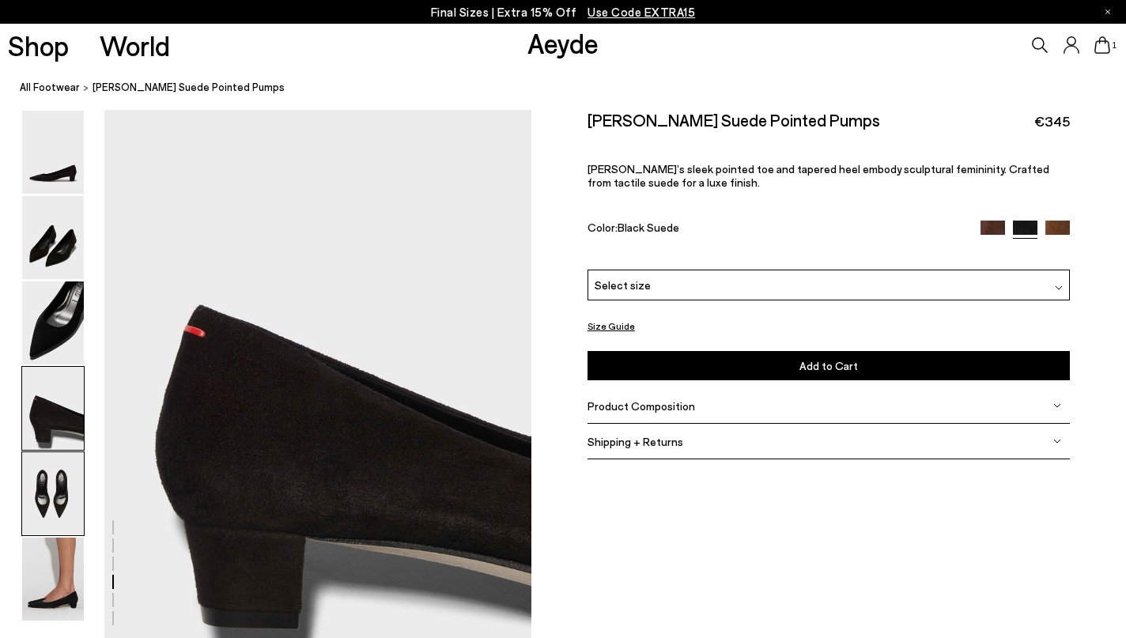
click at [46, 517] on img at bounding box center [53, 493] width 62 height 83
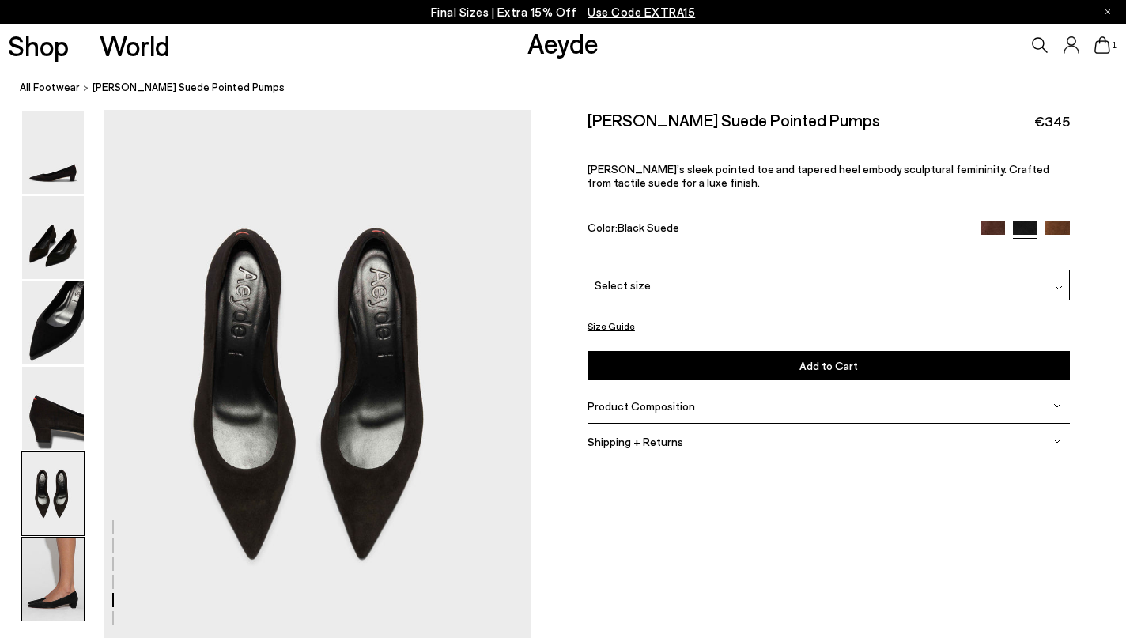
click at [45, 585] on img at bounding box center [53, 579] width 62 height 83
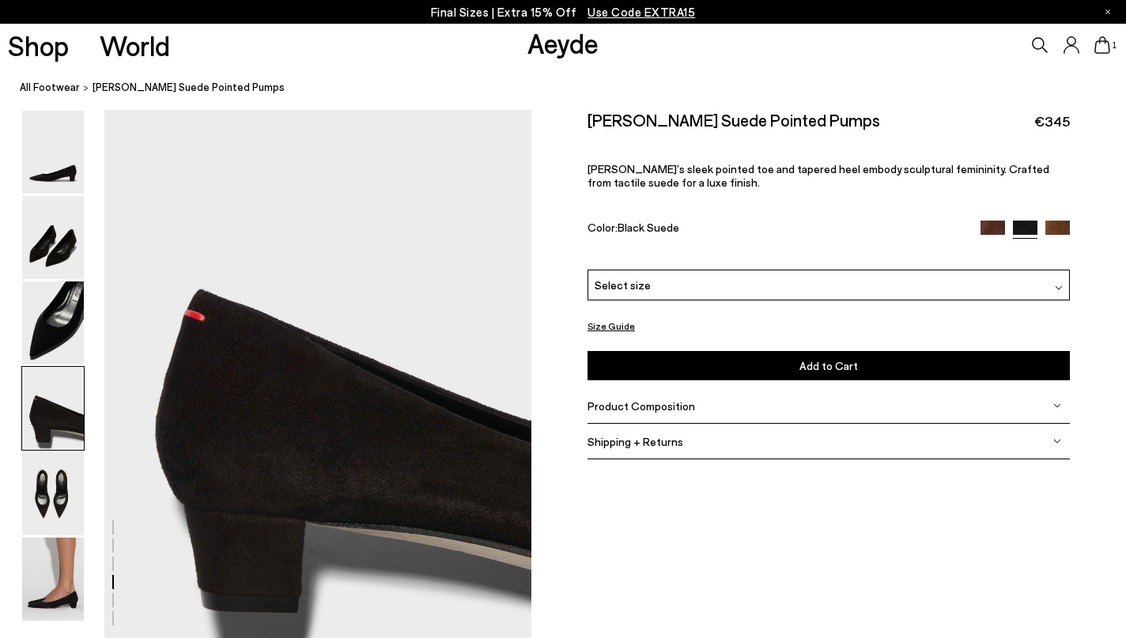
scroll to position [1662, 0]
